Goal: Register for event/course

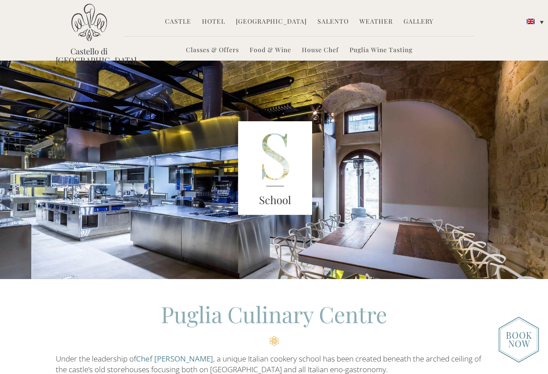
click at [268, 23] on link "[GEOGRAPHIC_DATA]" at bounding box center [271, 22] width 71 height 10
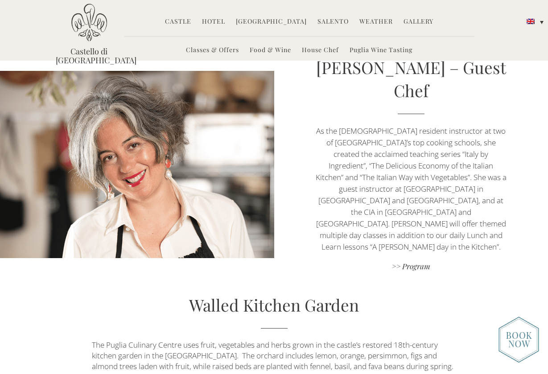
scroll to position [1120, 0]
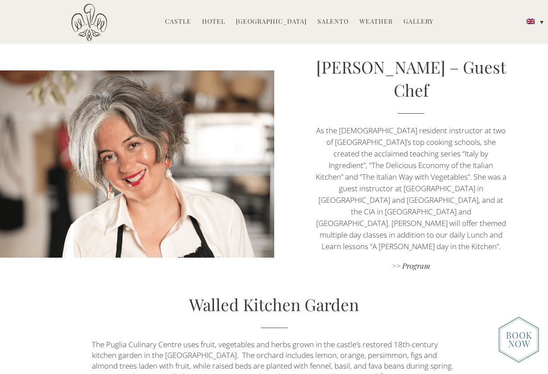
click at [415, 210] on div "Viola Buitoni – Guest Chef As the Italian resident instructor at two of San Fra…" at bounding box center [411, 164] width 274 height 218
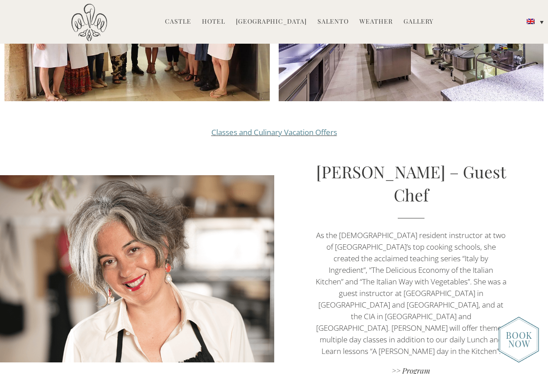
scroll to position [1019, 0]
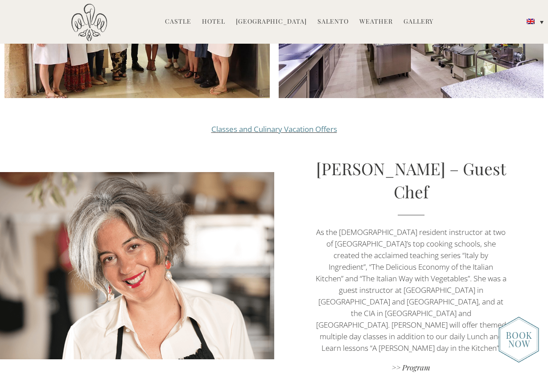
click at [416, 363] on link ">> Program" at bounding box center [411, 369] width 192 height 12
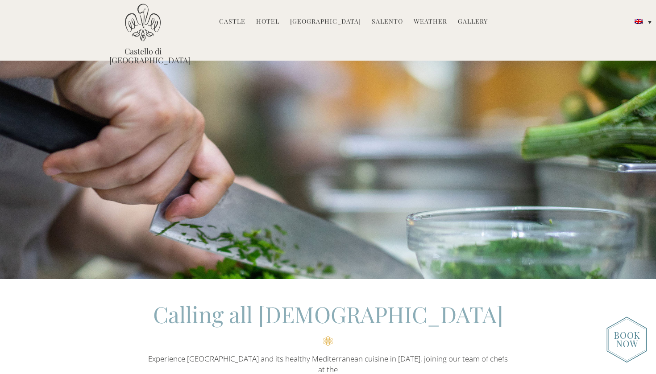
click at [322, 21] on link "[GEOGRAPHIC_DATA]" at bounding box center [325, 22] width 71 height 10
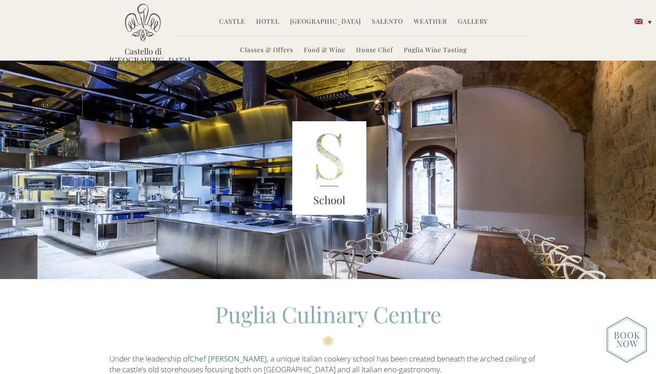
click at [273, 46] on link "Classes & Offers" at bounding box center [266, 51] width 53 height 10
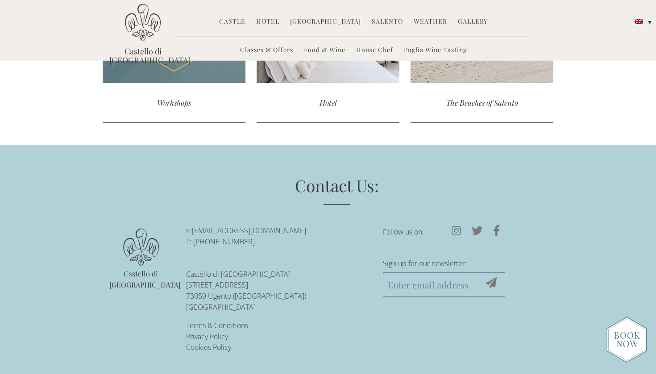
scroll to position [1993, 0]
